Goal: Information Seeking & Learning: Learn about a topic

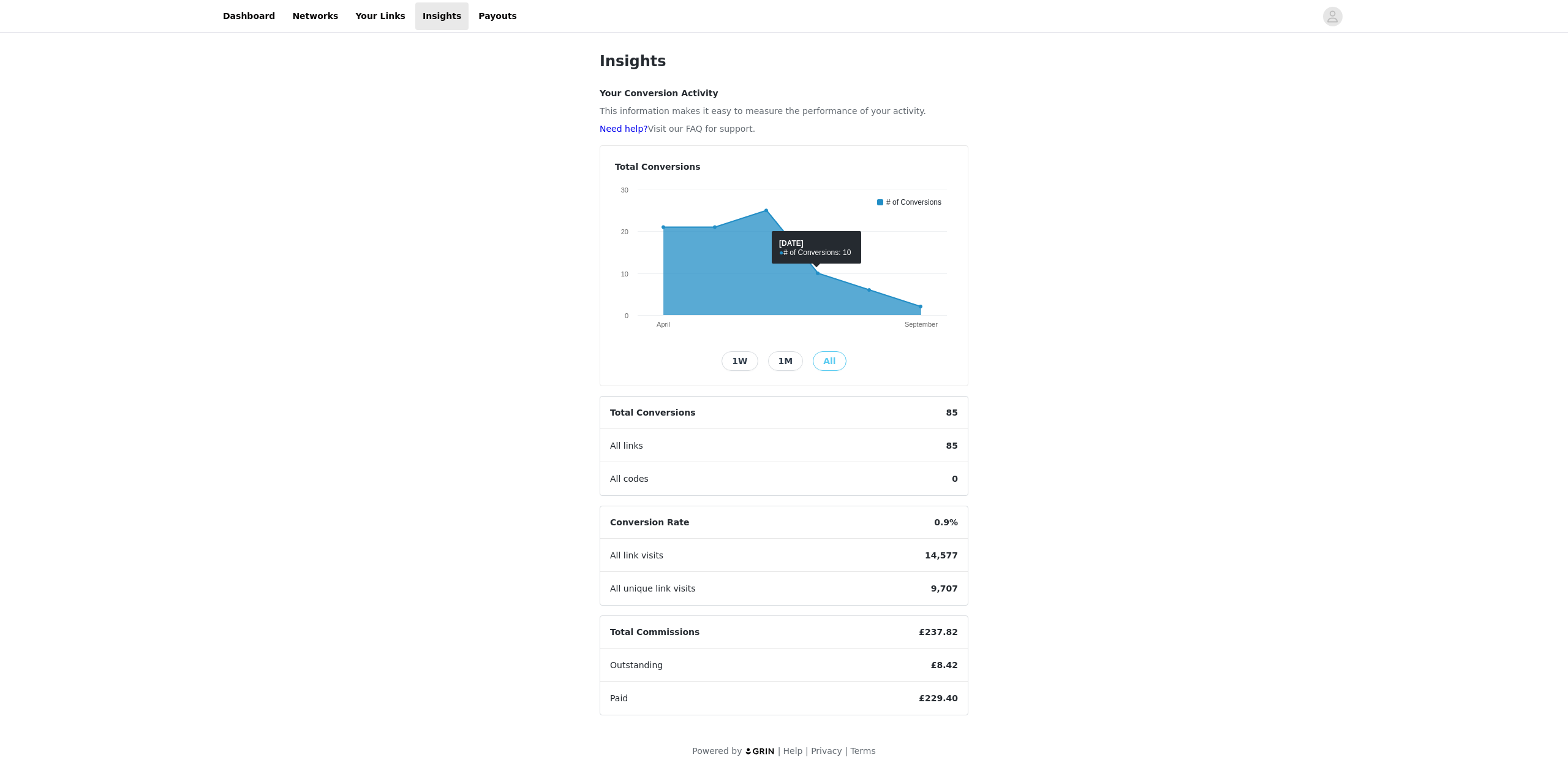
click at [946, 416] on span "85" at bounding box center [953, 412] width 31 height 32
click at [946, 415] on span "85" at bounding box center [953, 412] width 31 height 32
click at [957, 665] on span "£8.42" at bounding box center [945, 664] width 47 height 32
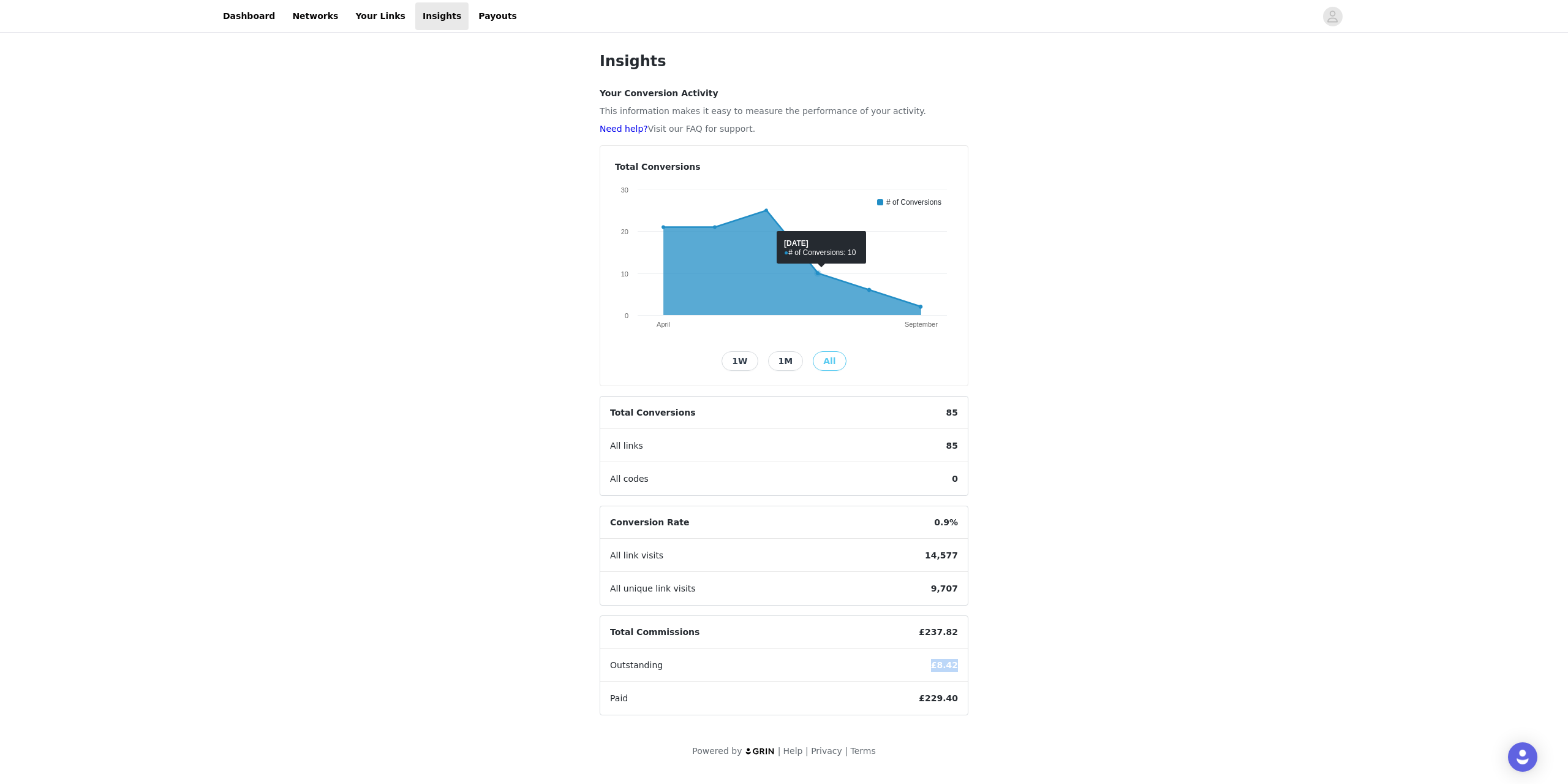
click at [740, 363] on button "1W" at bounding box center [739, 361] width 36 height 20
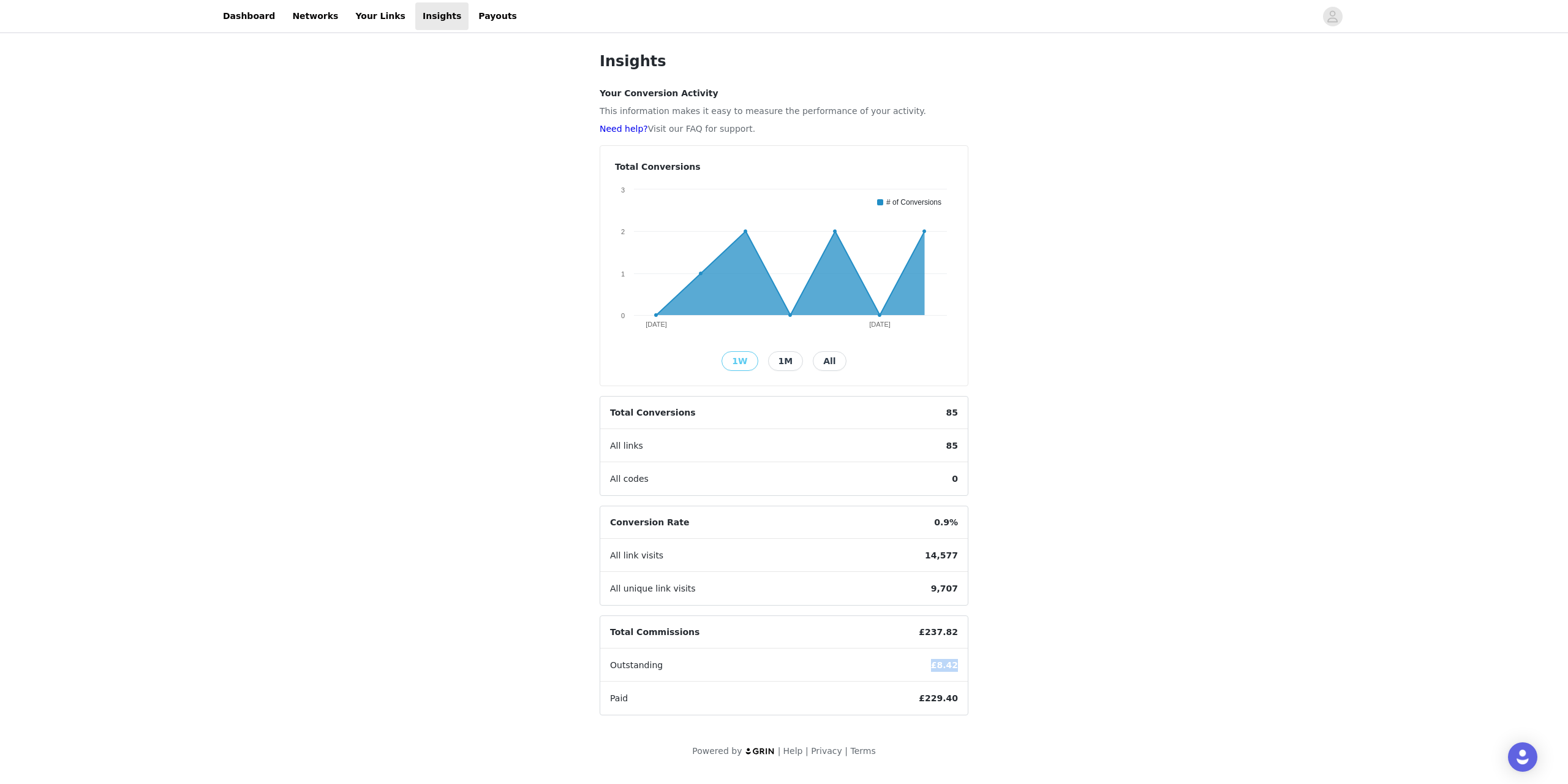
click at [951, 663] on span "£8.42" at bounding box center [945, 664] width 47 height 32
click at [1061, 673] on div "Insights Your Conversion Activity This information makes it easy to measure the…" at bounding box center [784, 403] width 1568 height 736
click at [940, 659] on span "£8.42" at bounding box center [945, 664] width 47 height 32
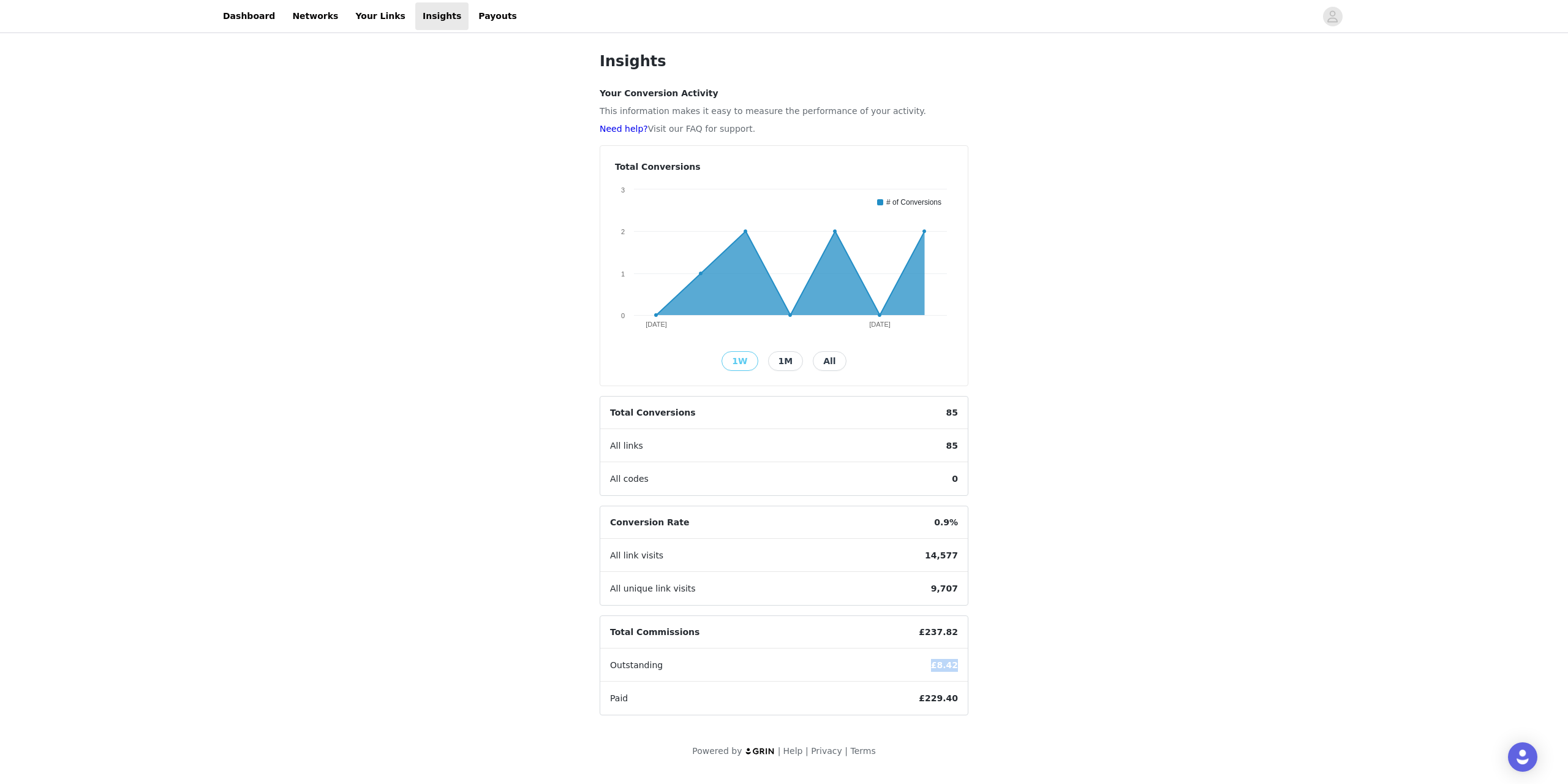
click at [940, 659] on span "£8.42" at bounding box center [945, 664] width 47 height 32
